Goal: Task Accomplishment & Management: Complete application form

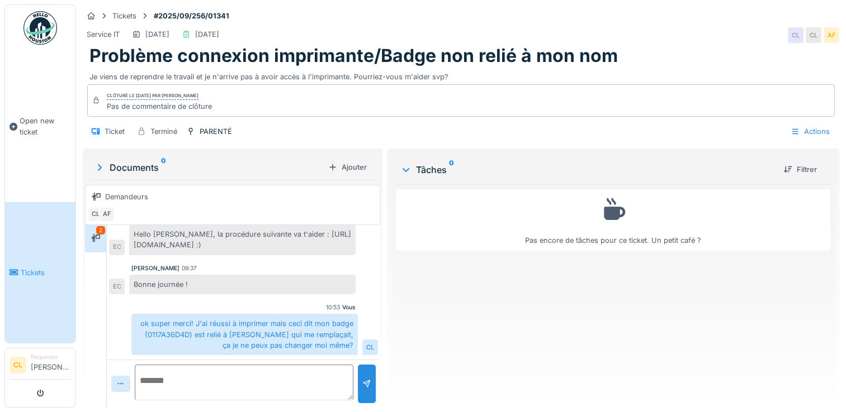
scroll to position [8, 0]
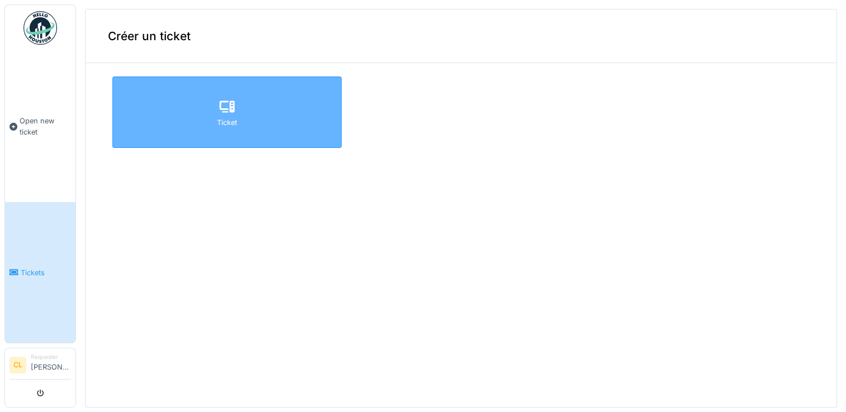
click at [269, 118] on div "Ticket" at bounding box center [226, 113] width 229 height 72
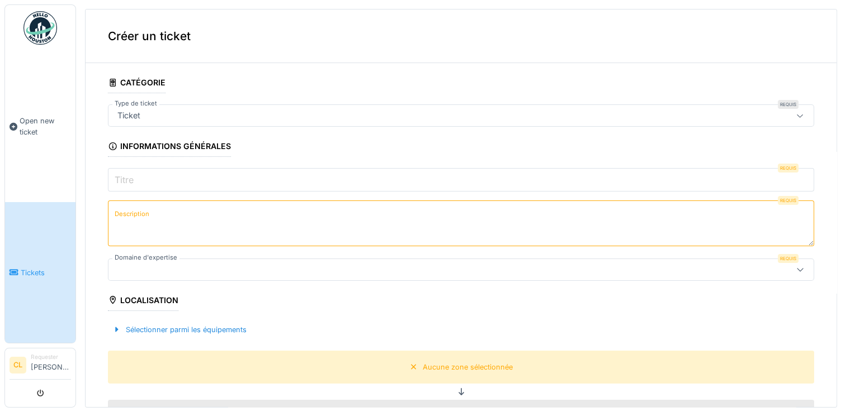
click at [270, 268] on div at bounding box center [422, 270] width 618 height 12
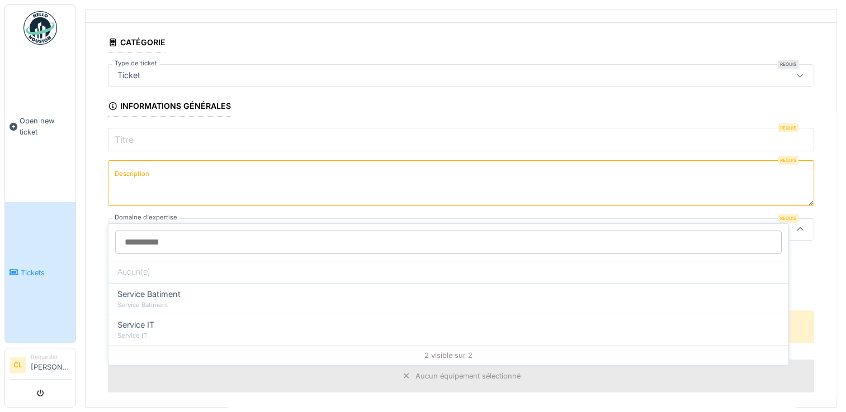
scroll to position [60, 0]
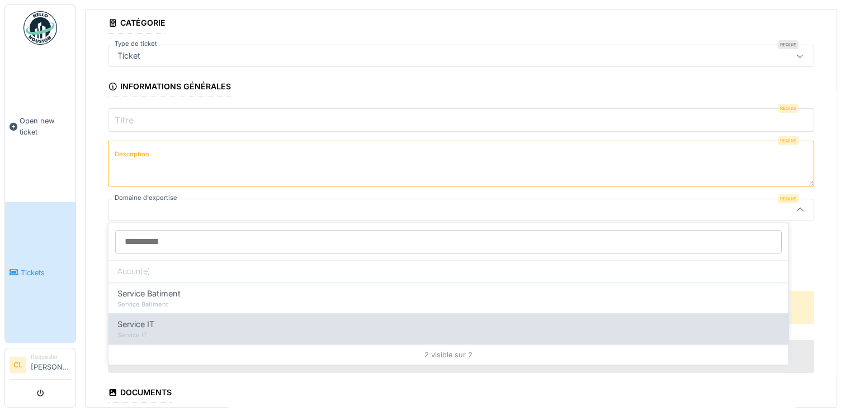
click at [257, 323] on div "Service IT" at bounding box center [448, 325] width 662 height 12
type input "***"
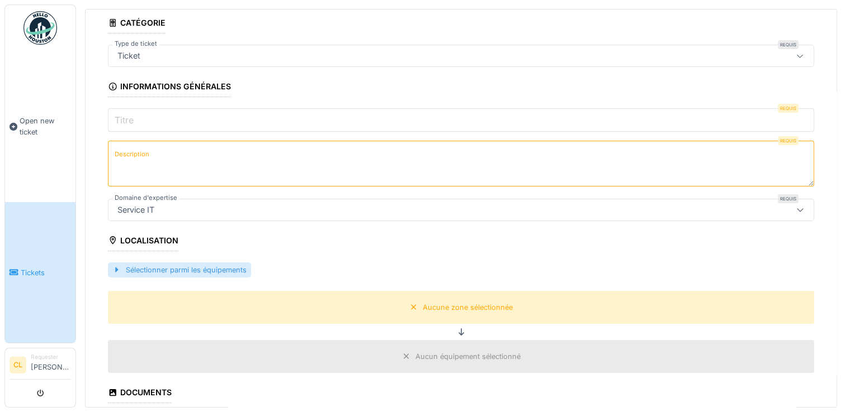
click at [226, 265] on div "Sélectionner parmi les équipements" at bounding box center [179, 270] width 143 height 15
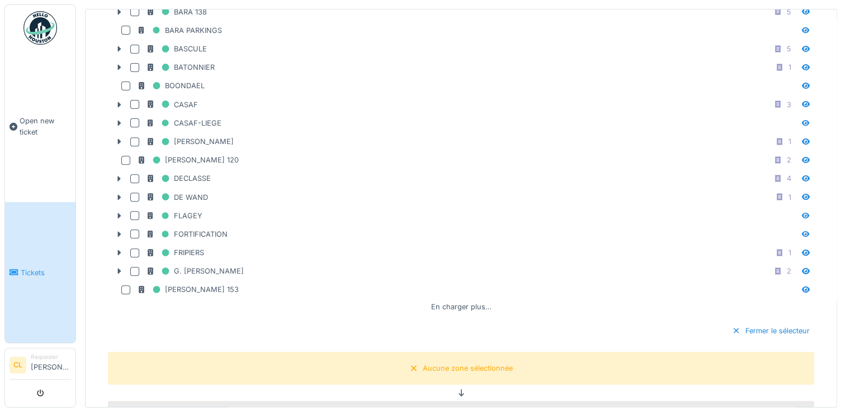
scroll to position [417, 0]
click at [440, 300] on div "En charger plus…" at bounding box center [460, 307] width 69 height 15
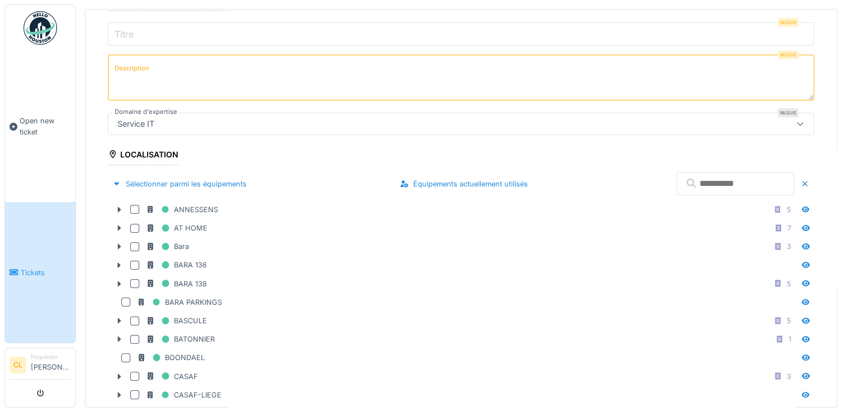
scroll to position [0, 0]
